Goal: Information Seeking & Learning: Learn about a topic

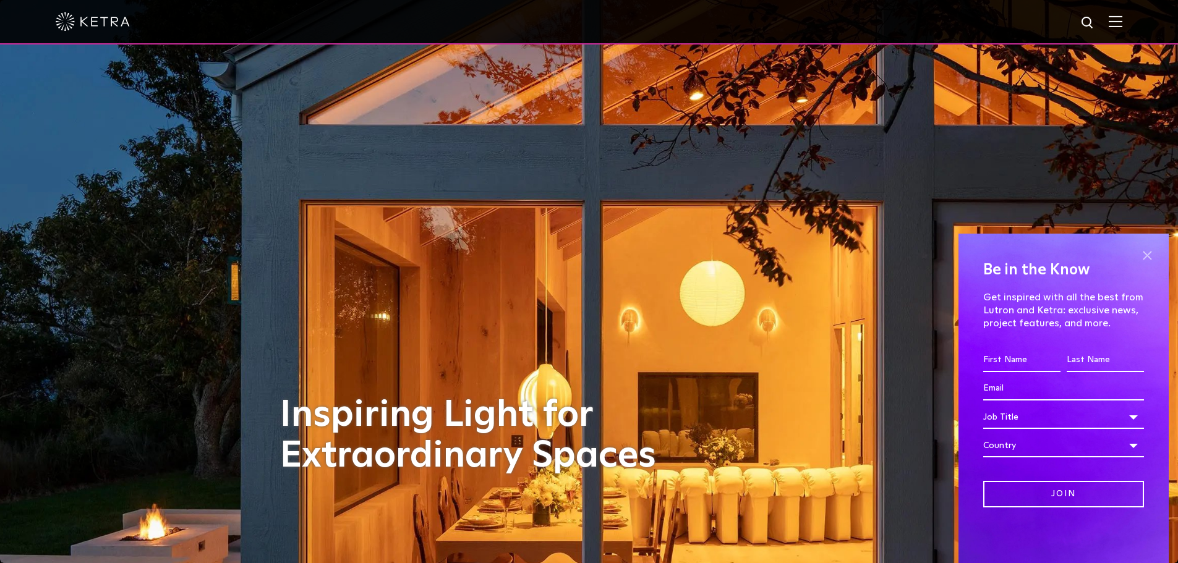
click at [1154, 255] on span at bounding box center [1147, 255] width 19 height 19
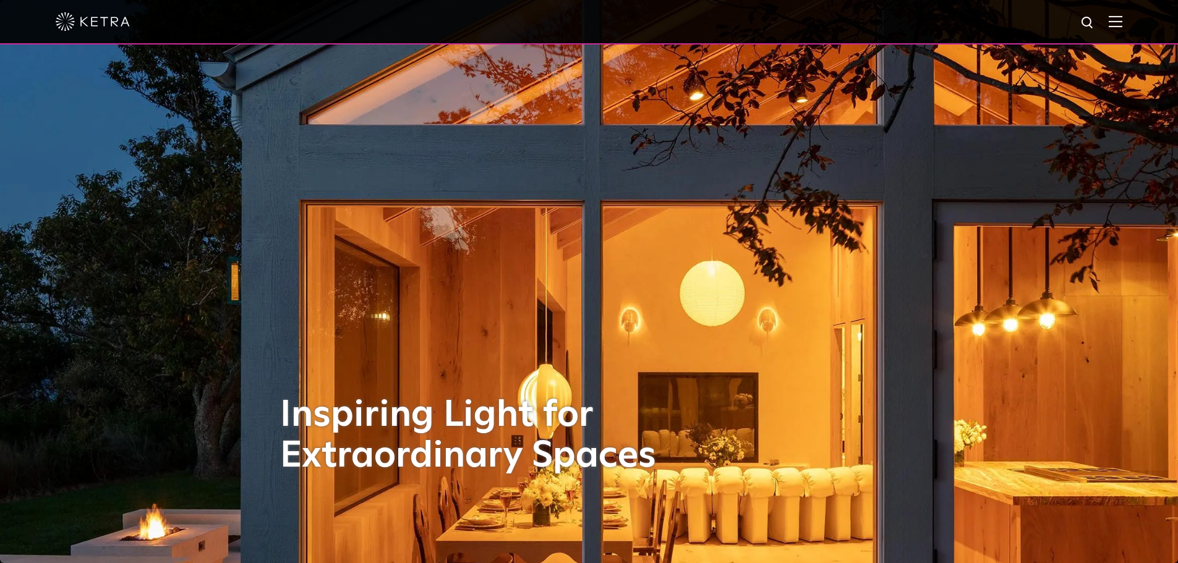
click at [1123, 23] on img at bounding box center [1116, 21] width 14 height 12
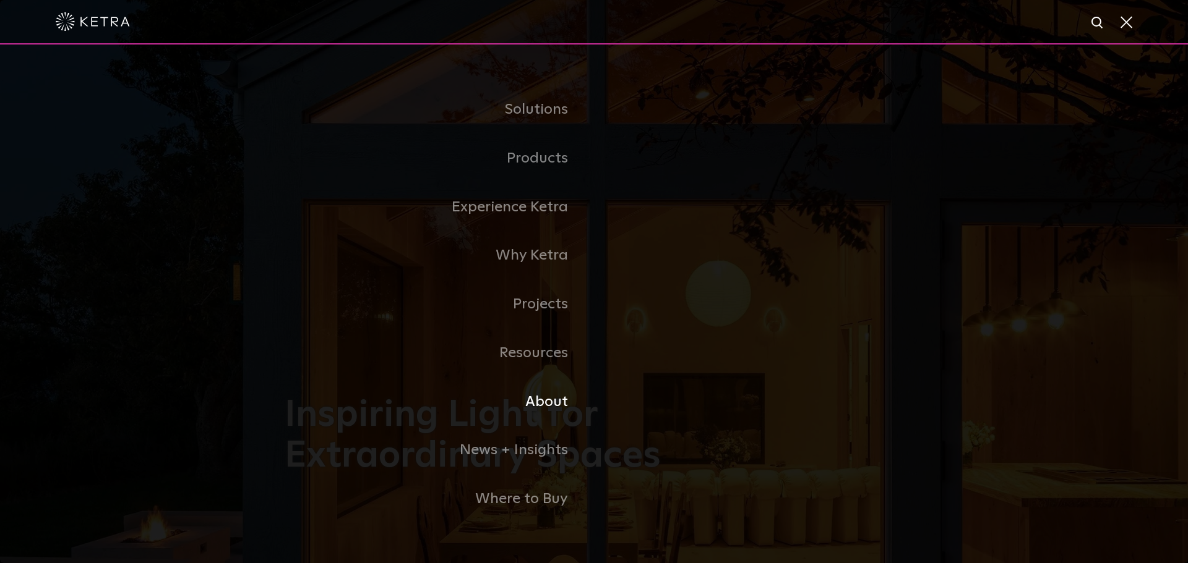
click at [542, 403] on link "About" at bounding box center [439, 402] width 309 height 49
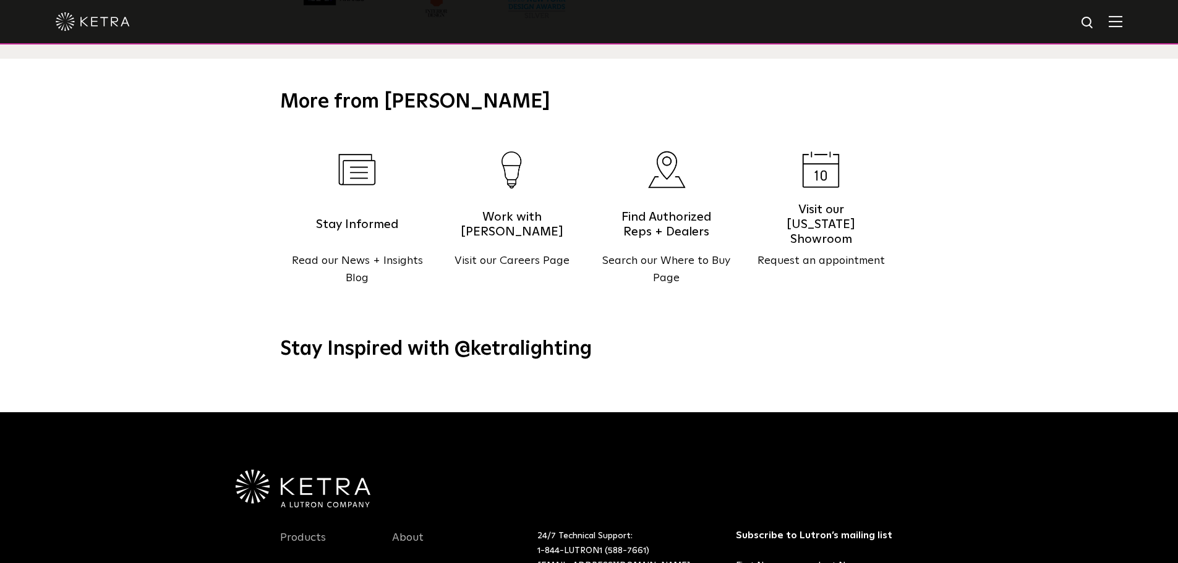
scroll to position [1595, 0]
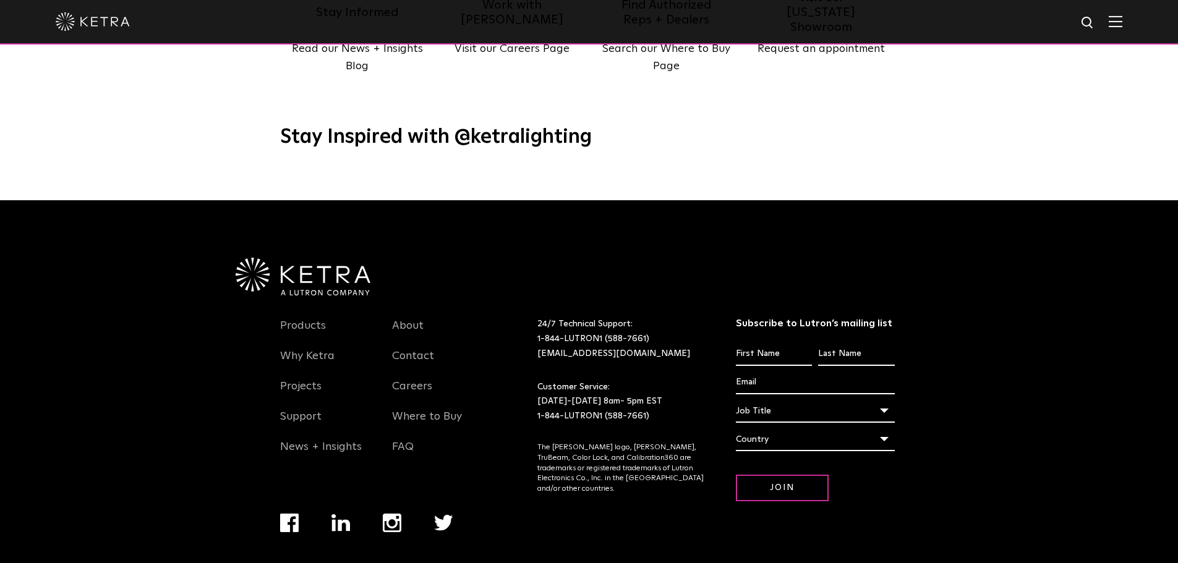
click at [548, 563] on link "Privacy Policy" at bounding box center [561, 567] width 56 height 7
click at [921, 228] on div at bounding box center [590, 248] width 718 height 96
click at [198, 267] on div "Products Why [PERSON_NAME] Projects Support News + Insights About Contact Caree…" at bounding box center [589, 398] width 1178 height 396
click at [552, 563] on link "Privacy Policy" at bounding box center [561, 567] width 56 height 7
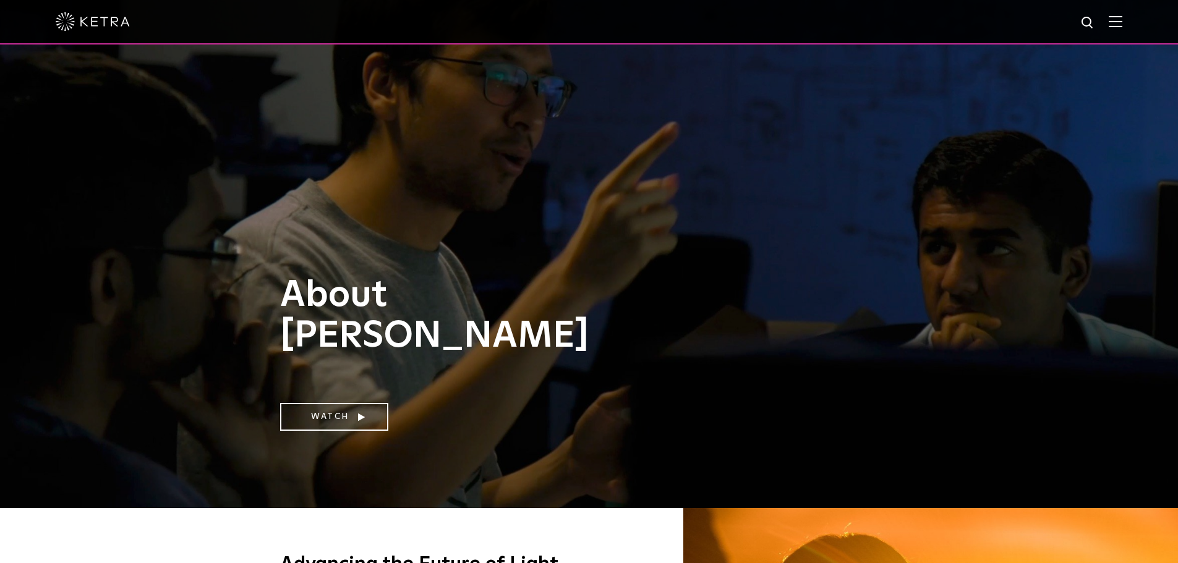
scroll to position [0, 0]
